Goal: Answer question/provide support

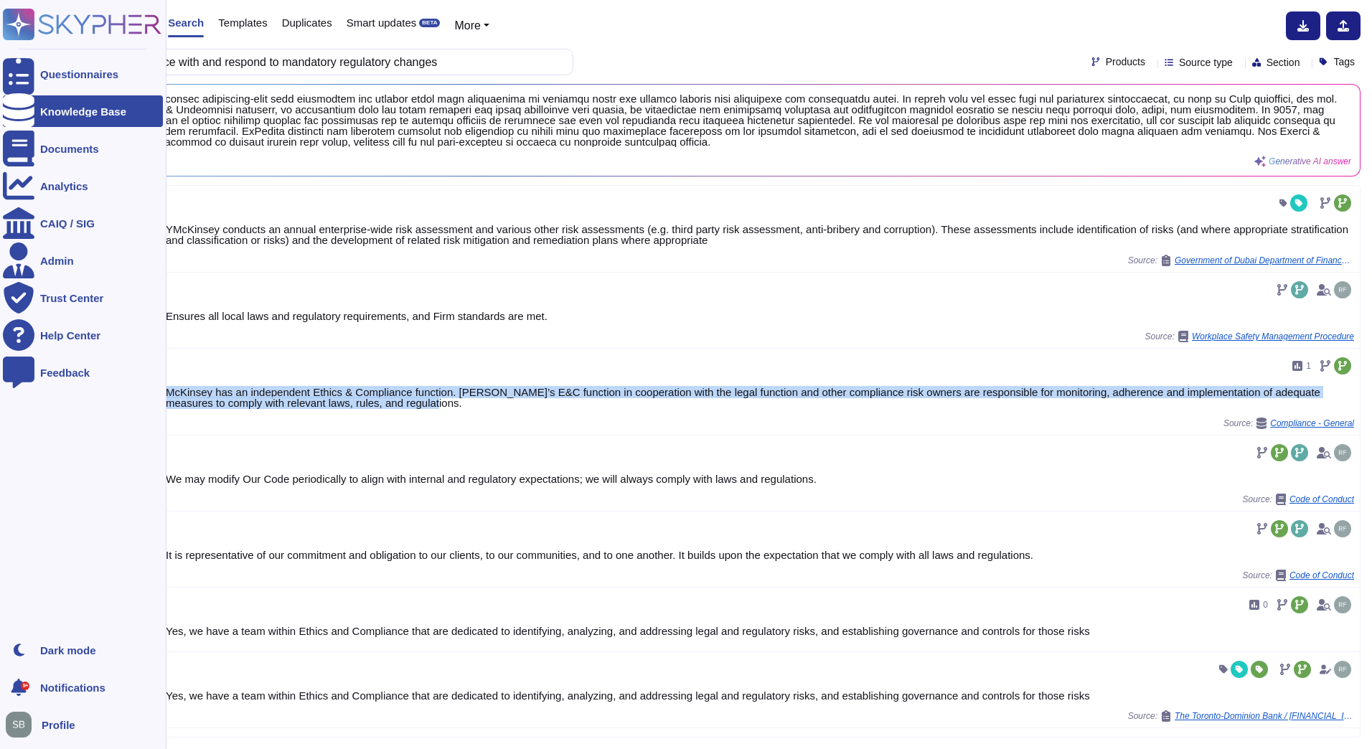
click at [28, 19] on rect at bounding box center [19, 25] width 32 height 32
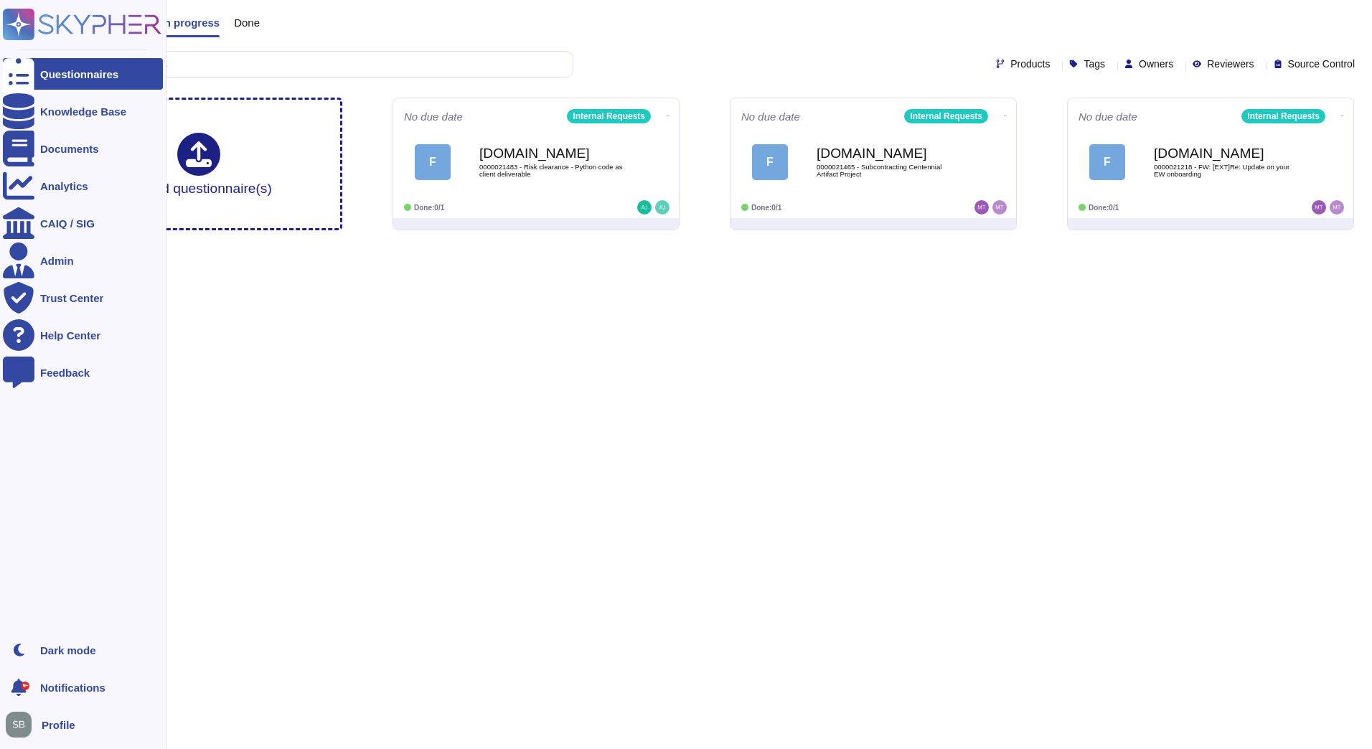
click at [24, 72] on div at bounding box center [19, 74] width 32 height 32
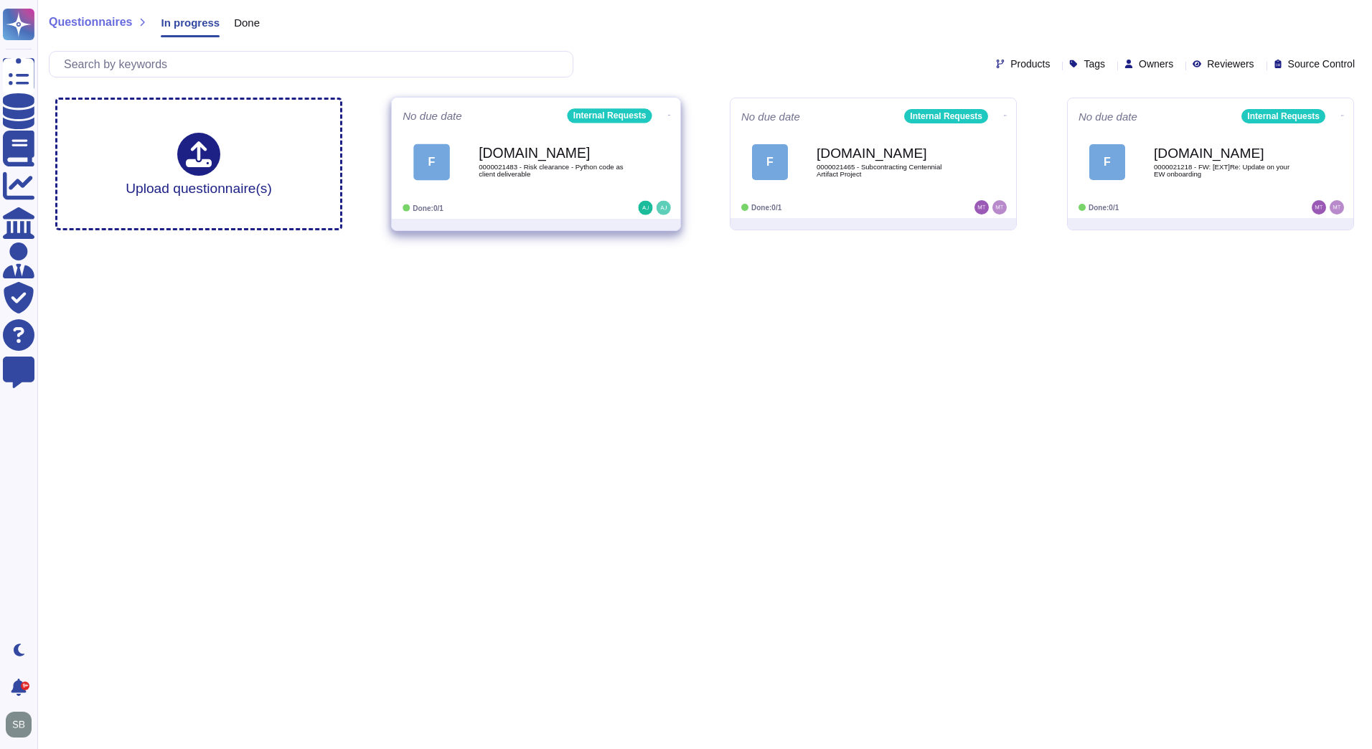
click at [565, 171] on span "0000021483 - Risk clearance - Python code as client deliverable" at bounding box center [550, 171] width 145 height 14
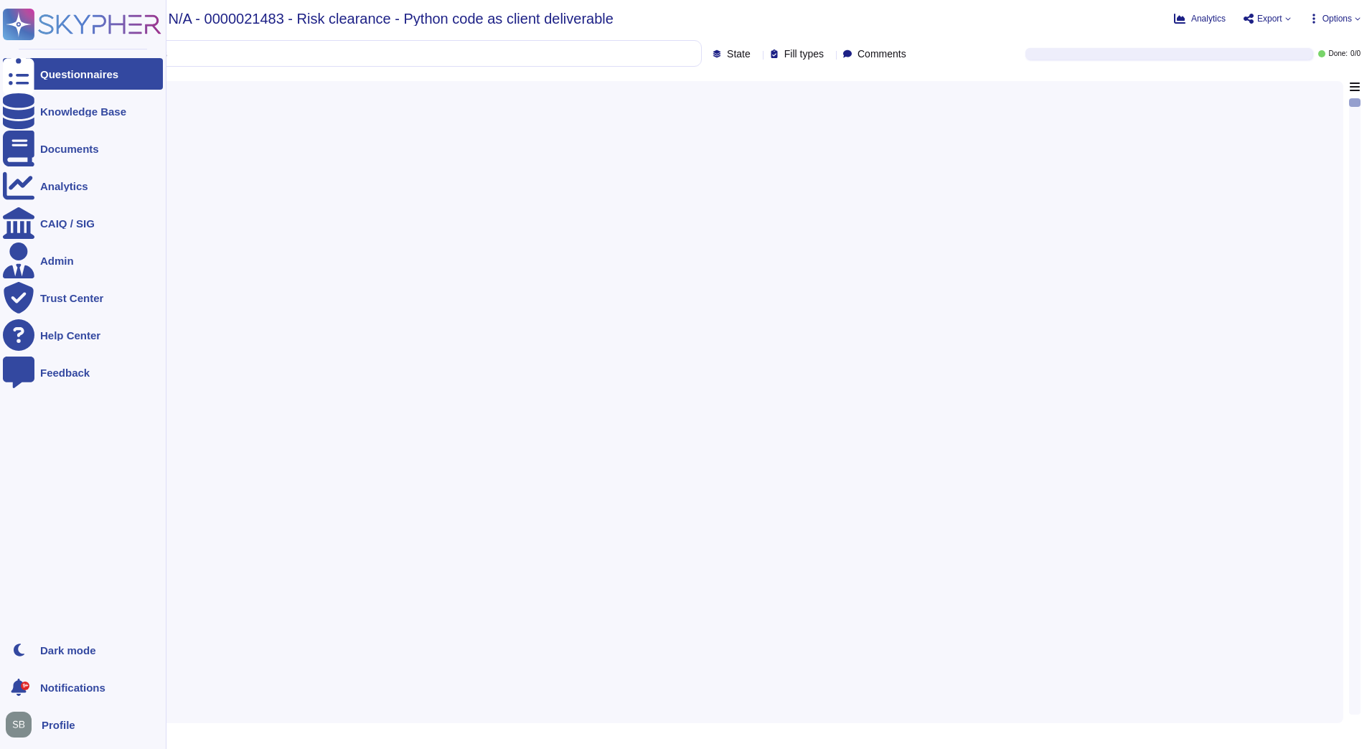
click at [19, 19] on icon at bounding box center [19, 25] width 28 height 28
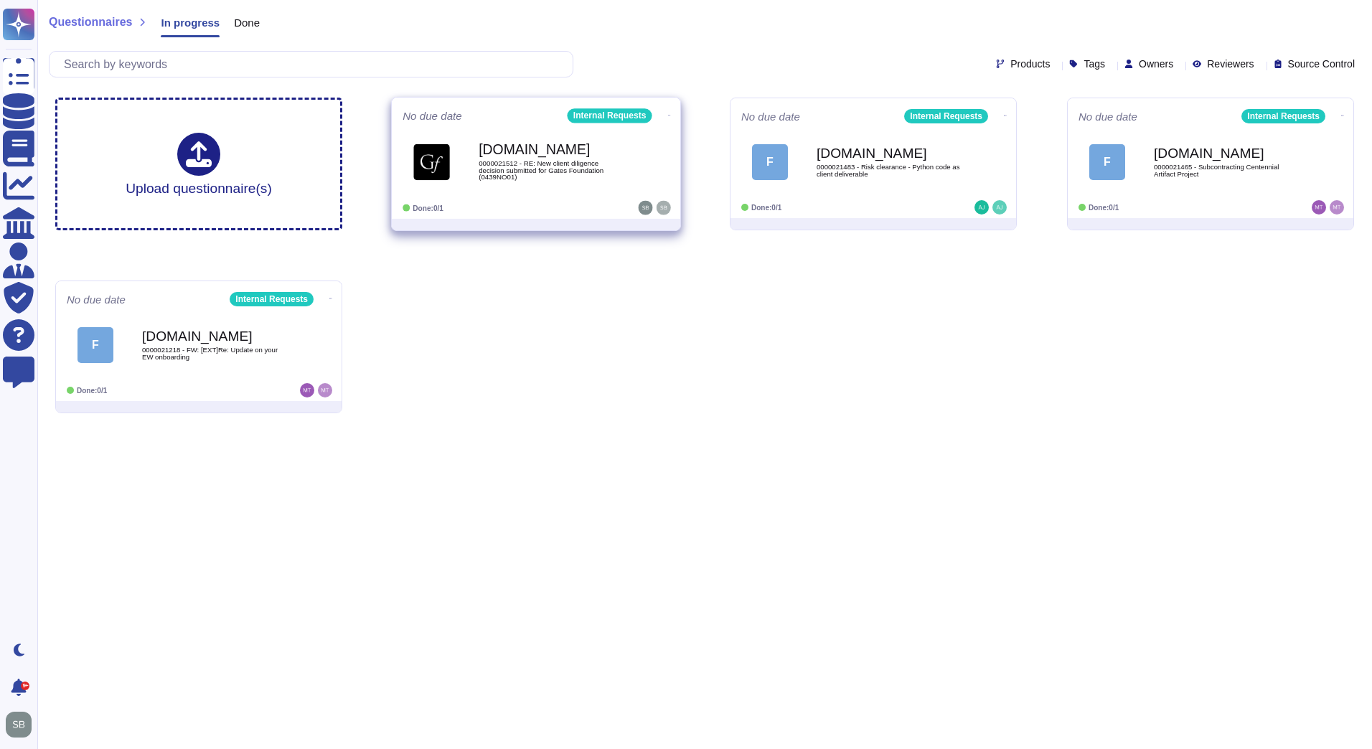
click at [484, 192] on div "[DOMAIN_NAME] 0000021512 - RE: New client diligence decision submitted for Gate…" at bounding box center [535, 162] width 267 height 72
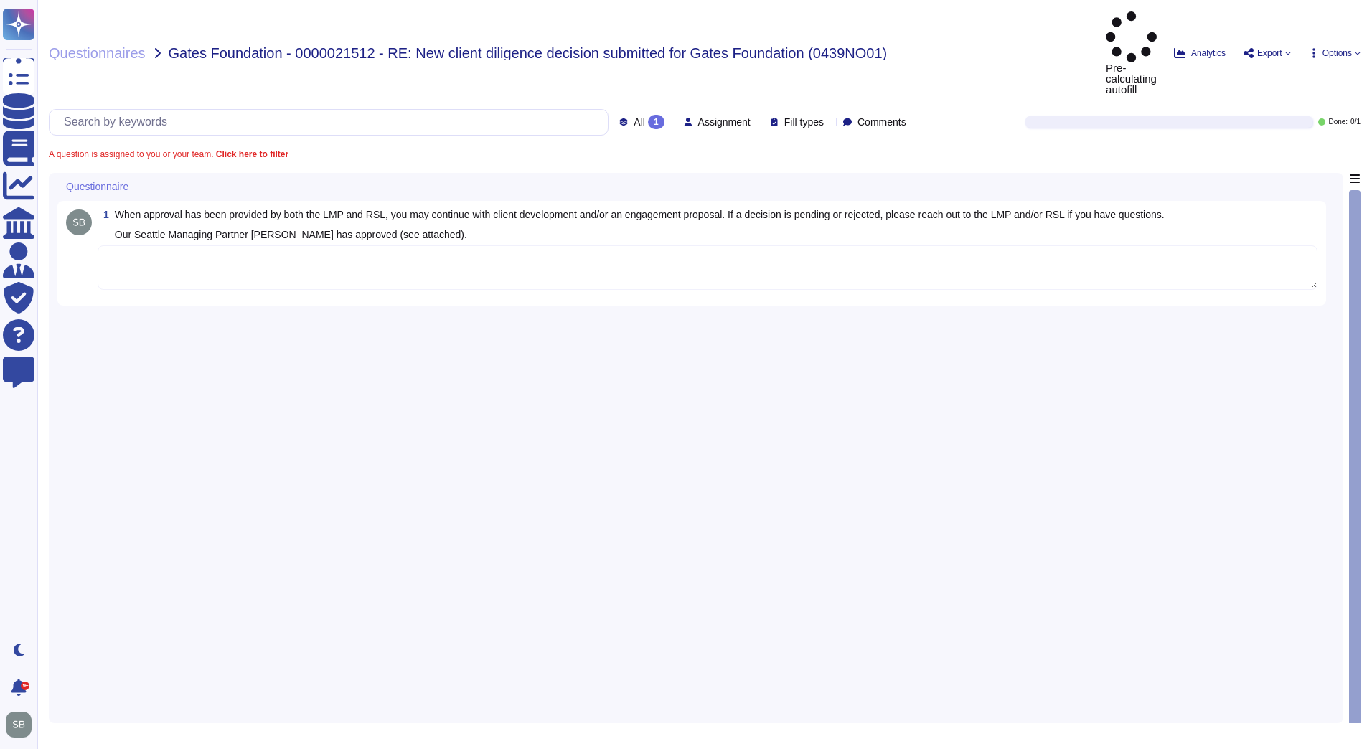
click at [156, 245] on textarea at bounding box center [708, 267] width 1220 height 44
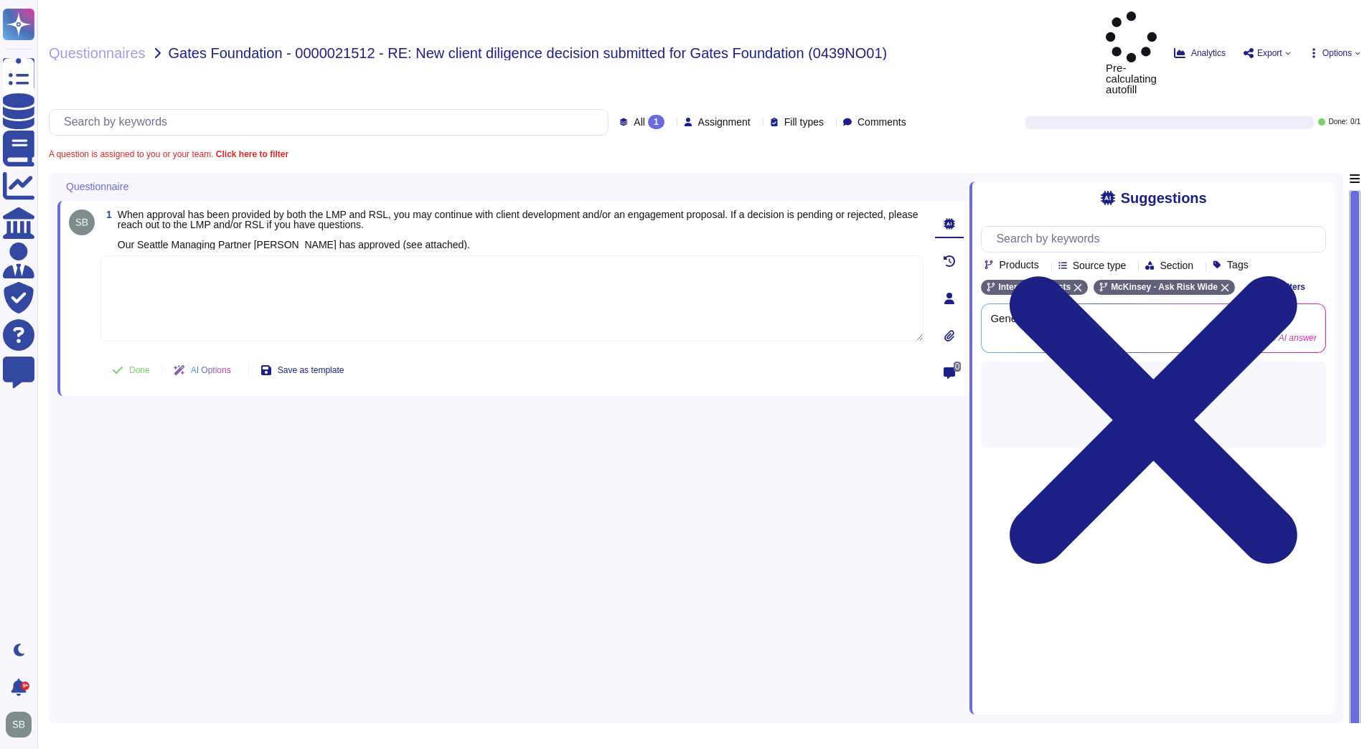
paste textarea "We are looping in @Diligence Americas team to advise here."
click at [125, 356] on button "Done" at bounding box center [130, 370] width 61 height 29
type textarea "We are looping in @Diligence Americas team to advise here."
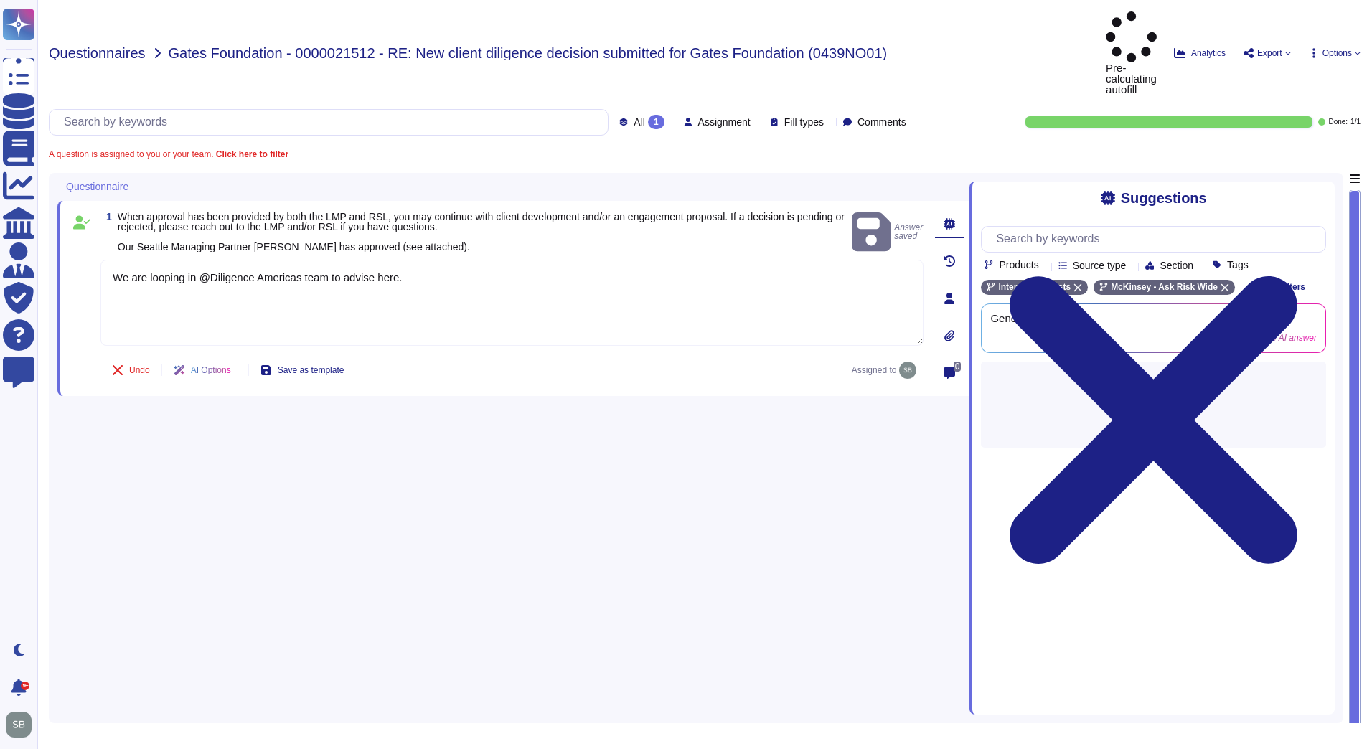
click at [78, 46] on span "Questionnaires" at bounding box center [97, 53] width 97 height 14
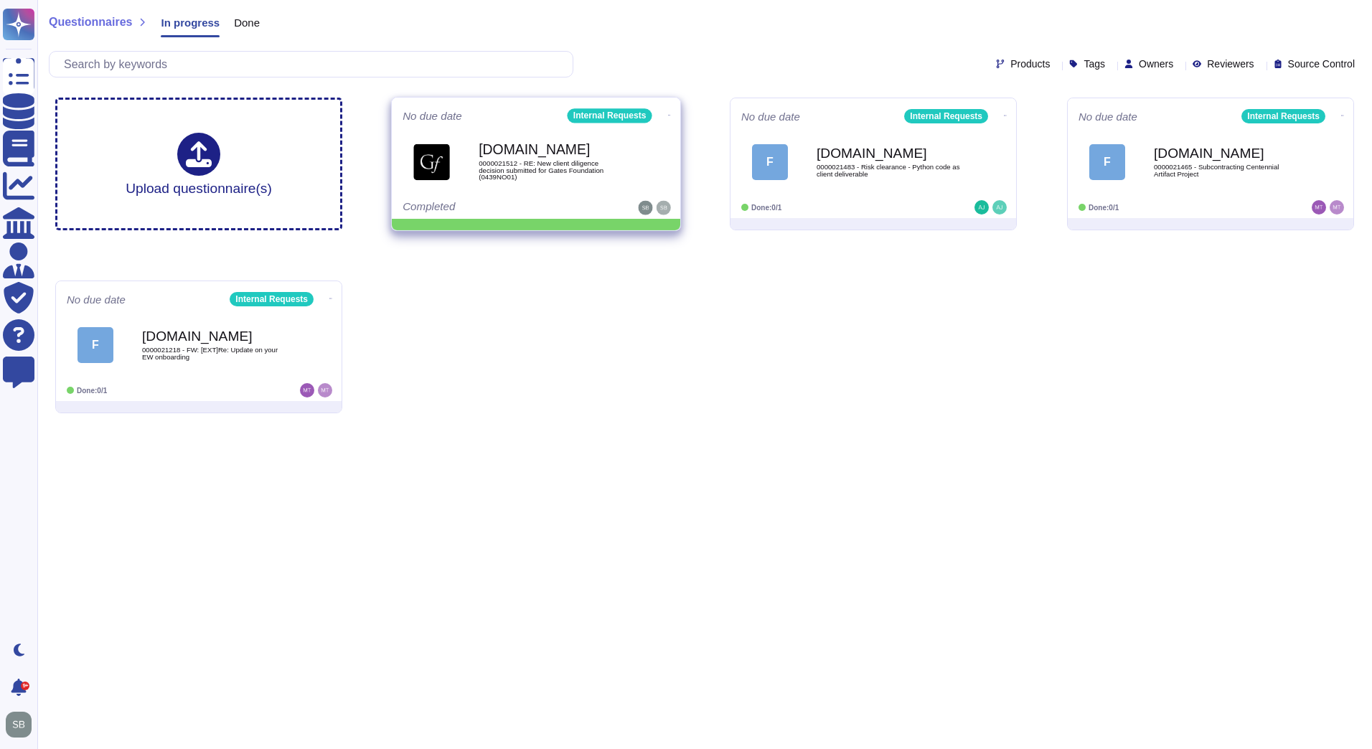
click at [668, 114] on icon at bounding box center [669, 115] width 3 height 4
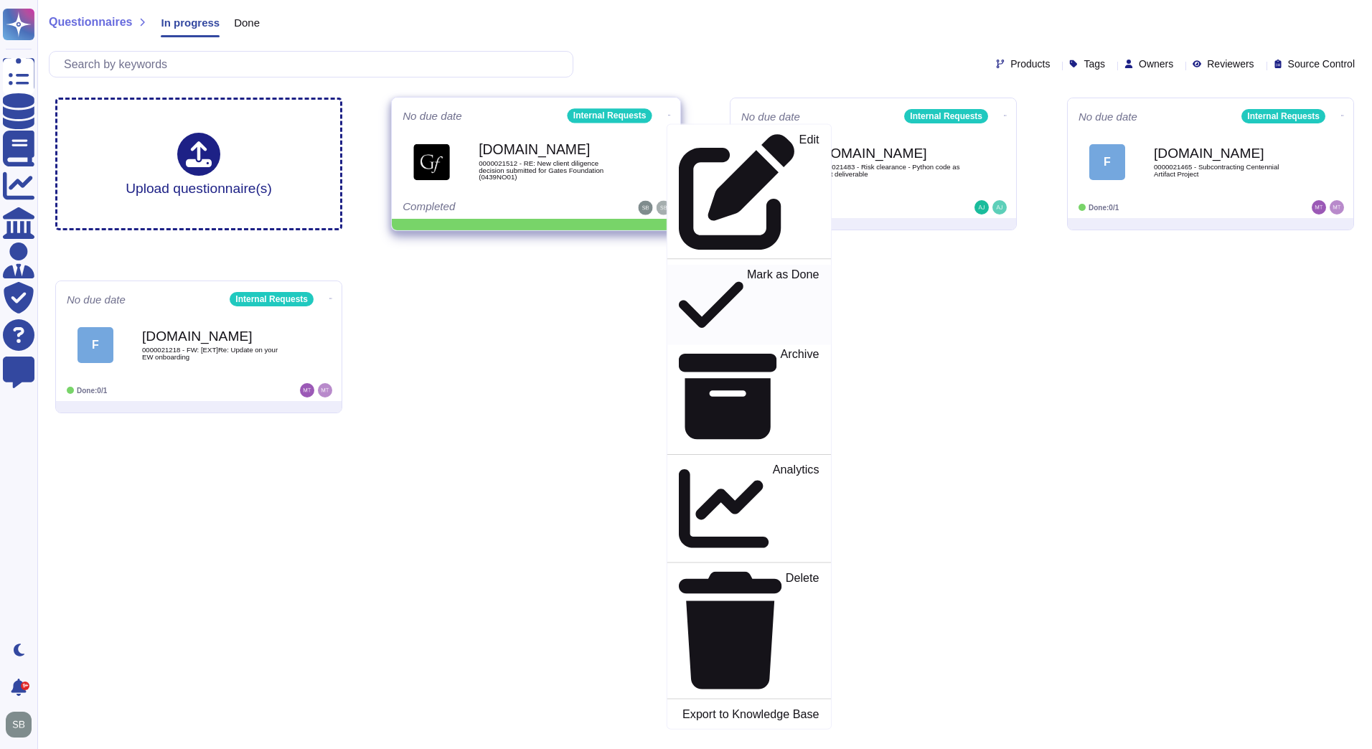
click at [747, 268] on p "Mark as Done" at bounding box center [783, 304] width 72 height 73
